Goal: Complete application form

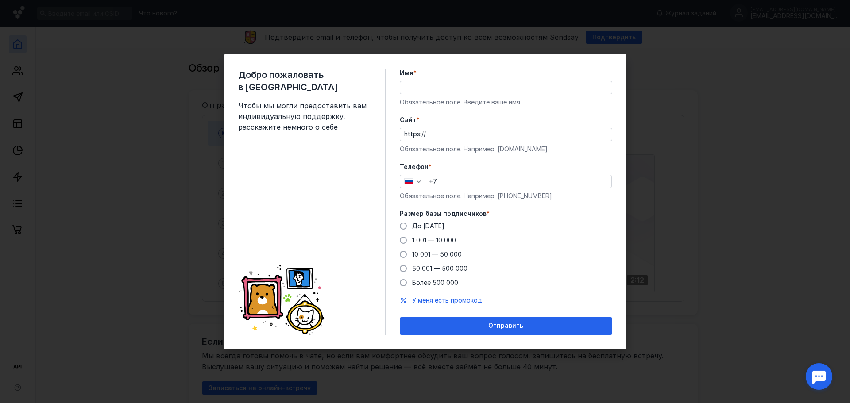
click at [429, 80] on div "Имя * Обязательное поле. Введите ваше имя" at bounding box center [506, 88] width 213 height 38
click at [425, 91] on input "Имя *" at bounding box center [506, 87] width 212 height 12
type input "[PERSON_NAME]"
click at [463, 137] on input "Cайт *" at bounding box center [522, 134] width 182 height 12
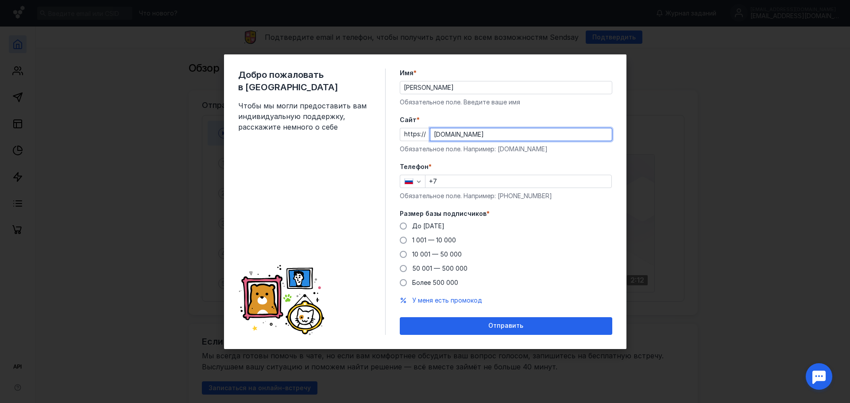
type input "[DOMAIN_NAME]"
click at [440, 171] on label "Телефон *" at bounding box center [506, 167] width 213 height 9
click at [443, 175] on div "+7" at bounding box center [518, 181] width 187 height 13
click at [449, 182] on input "+7" at bounding box center [519, 181] width 186 height 12
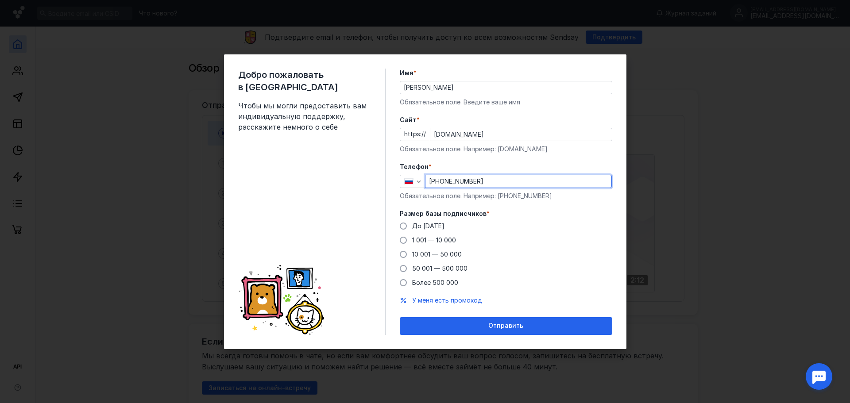
type input "[PHONE_NUMBER]"
click at [419, 225] on span "До [DATE]" at bounding box center [428, 226] width 32 height 8
click at [0, 0] on input "До [DATE]" at bounding box center [0, 0] width 0 height 0
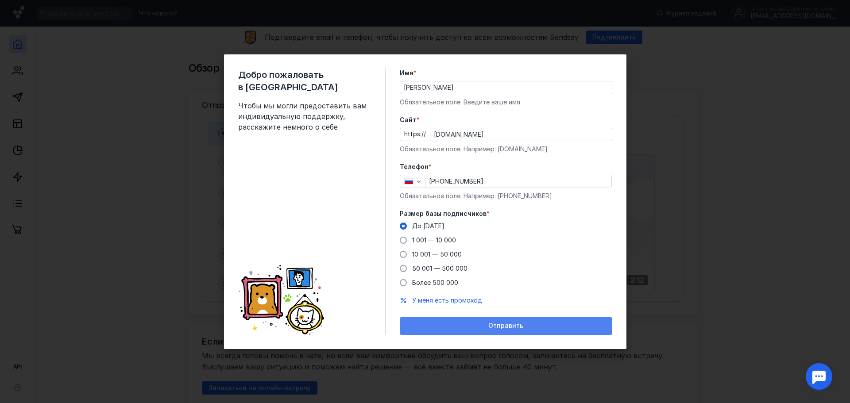
click at [500, 321] on div "Отправить" at bounding box center [506, 327] width 213 height 18
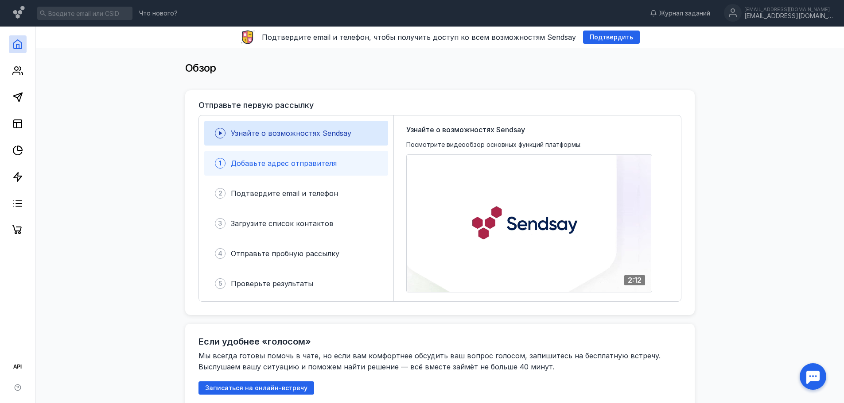
click at [260, 162] on span "Добавьте адрес отправителя" at bounding box center [284, 163] width 106 height 9
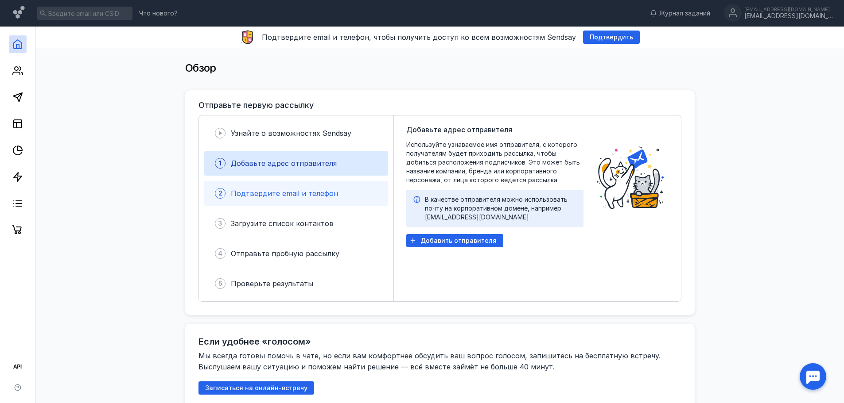
click at [264, 190] on span "Подтвердите email и телефон" at bounding box center [284, 193] width 107 height 9
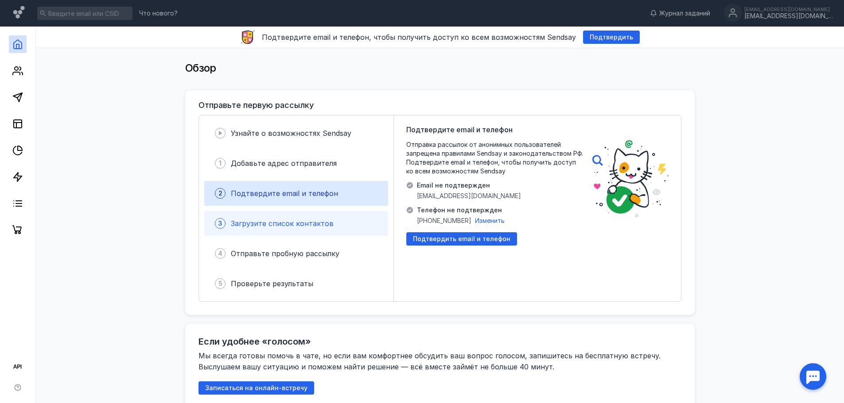
click at [265, 224] on span "Загрузите список контактов" at bounding box center [282, 223] width 103 height 9
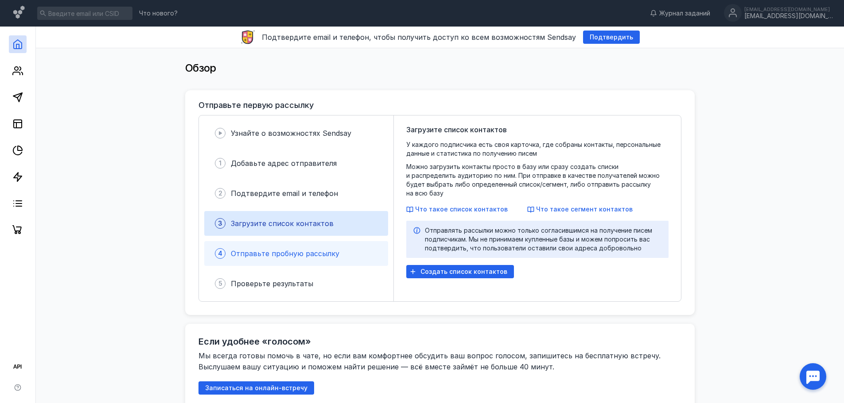
click at [264, 244] on div "4 Отправьте пробную рассылку" at bounding box center [296, 253] width 184 height 25
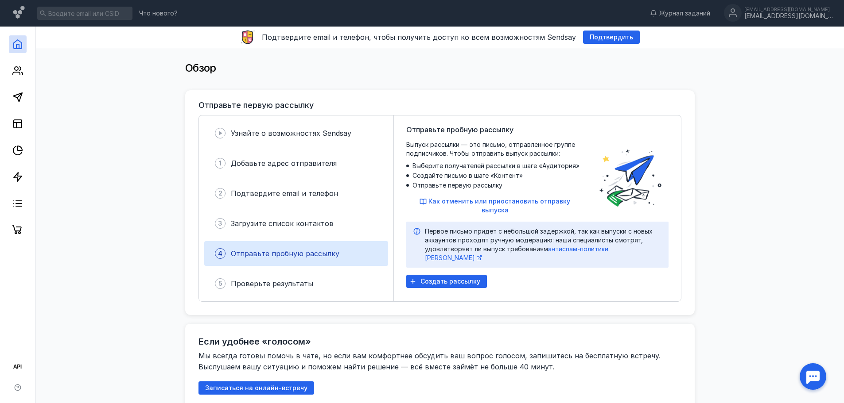
click at [261, 266] on div "4 Отправьте пробную рассылку" at bounding box center [296, 253] width 184 height 25
click at [256, 289] on div "5 Проверьте результаты" at bounding box center [296, 284] width 184 height 25
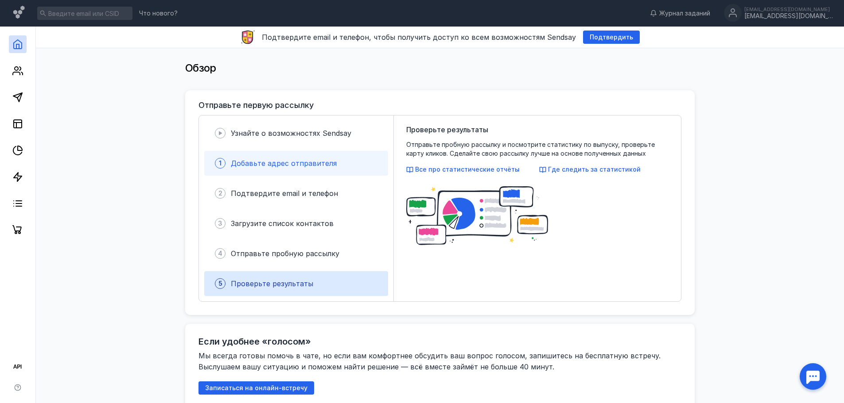
click at [248, 152] on div "1 Добавьте адрес отправителя" at bounding box center [296, 163] width 184 height 25
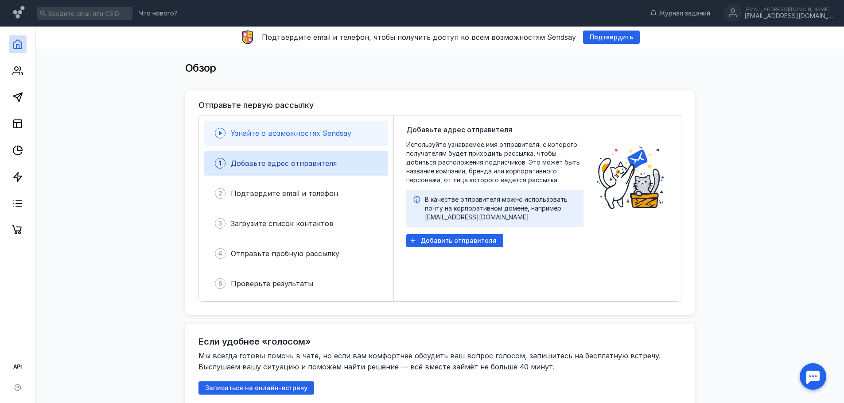
click at [249, 139] on div "Узнайте о возможностях Sendsay" at bounding box center [296, 133] width 184 height 25
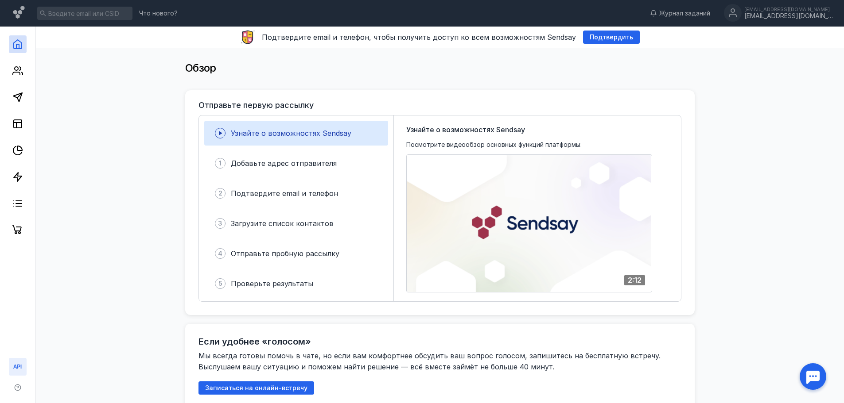
click at [16, 373] on link at bounding box center [18, 367] width 18 height 18
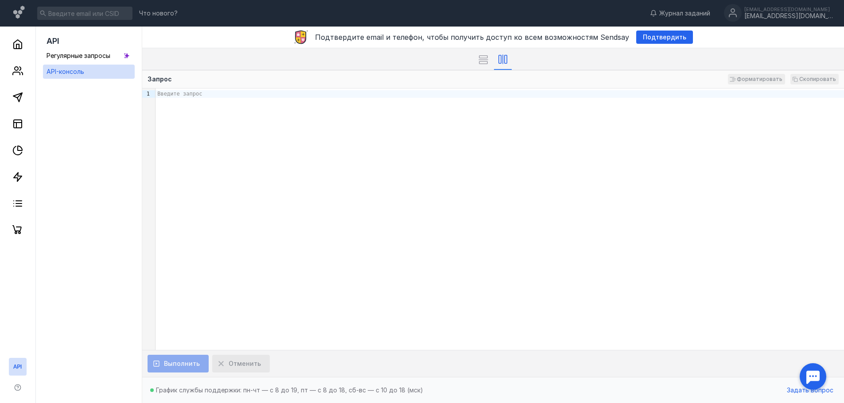
click at [171, 146] on div "Введите запрос" at bounding box center [499, 220] width 688 height 262
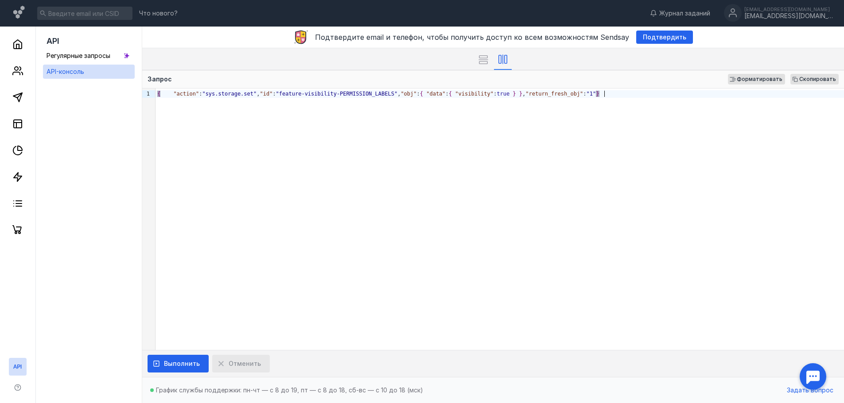
click at [176, 353] on div "Выполнить Отменить" at bounding box center [493, 363] width 702 height 27
click at [176, 360] on div "Выполнить" at bounding box center [177, 364] width 61 height 18
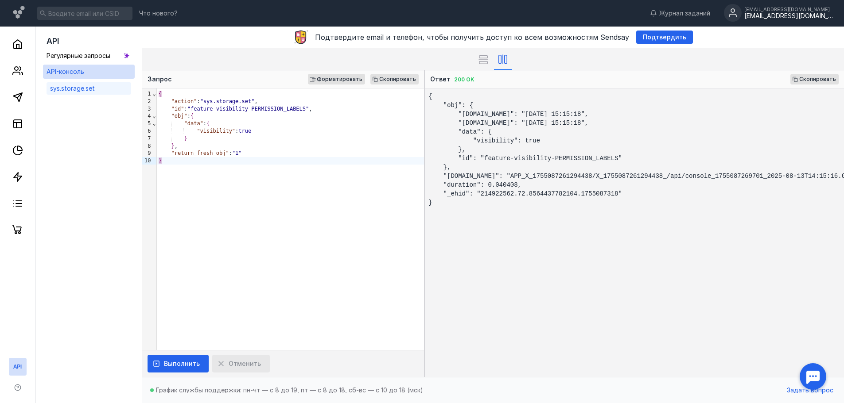
click at [800, 12] on div "[EMAIL_ADDRESS][DOMAIN_NAME]" at bounding box center [788, 9] width 89 height 5
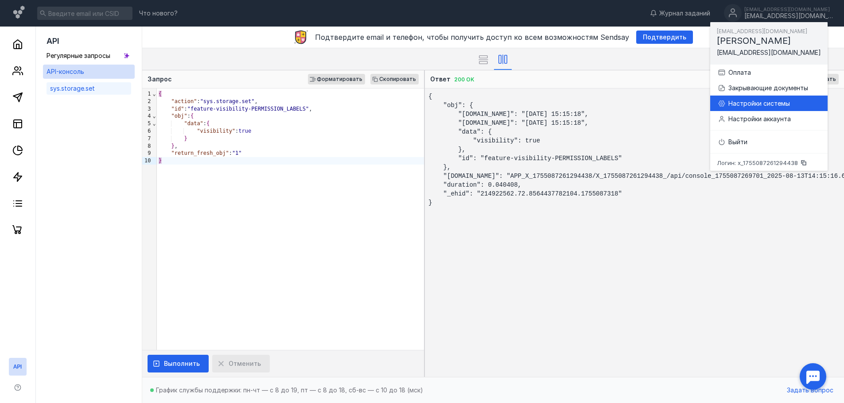
click at [776, 100] on div "Настройки системы" at bounding box center [774, 103] width 92 height 9
